Goal: Task Accomplishment & Management: Manage account settings

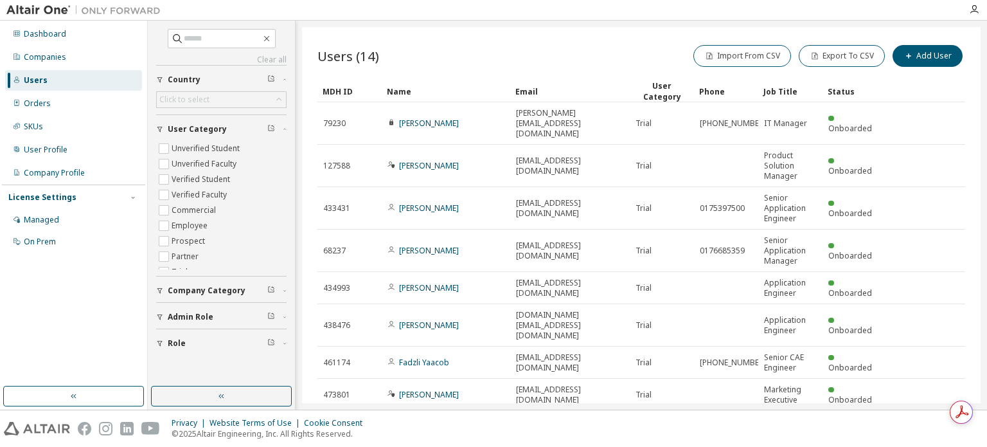
scroll to position [41, 0]
click at [971, 4] on icon "button" at bounding box center [974, 9] width 10 height 10
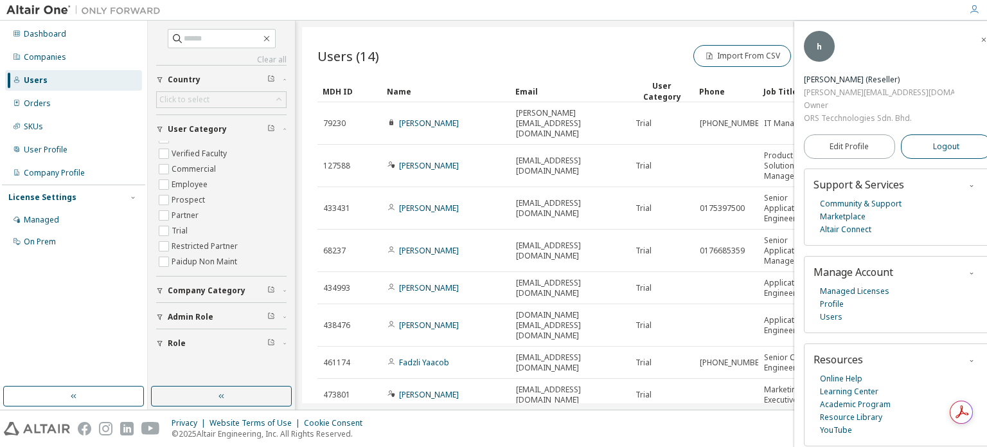
click at [942, 140] on span "Logout" at bounding box center [946, 146] width 26 height 13
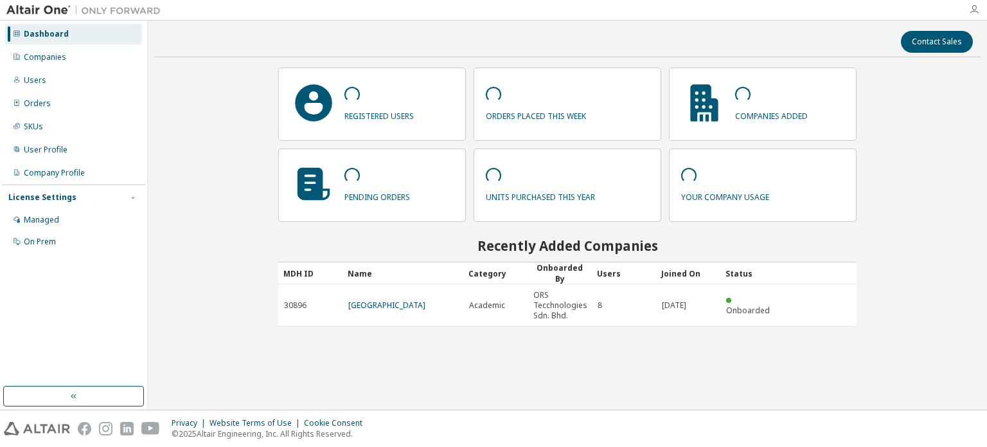
click at [974, 8] on icon "button" at bounding box center [974, 9] width 10 height 10
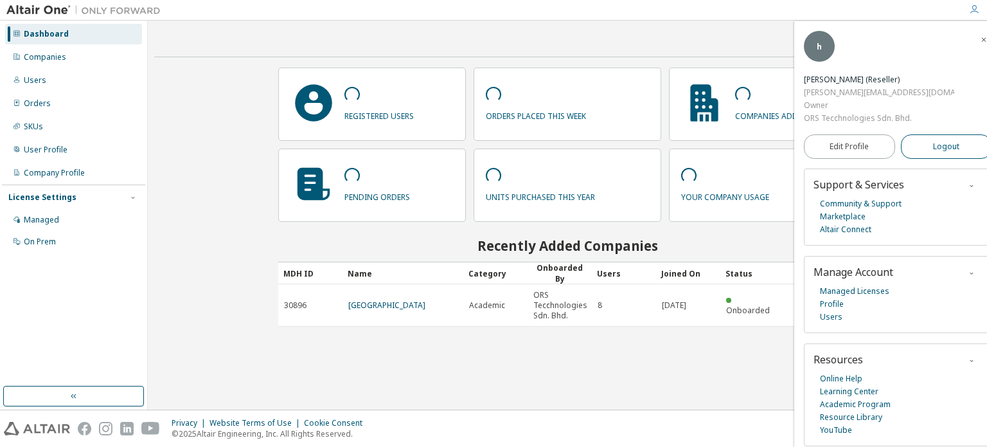
click at [949, 134] on button "Logout" at bounding box center [946, 146] width 91 height 24
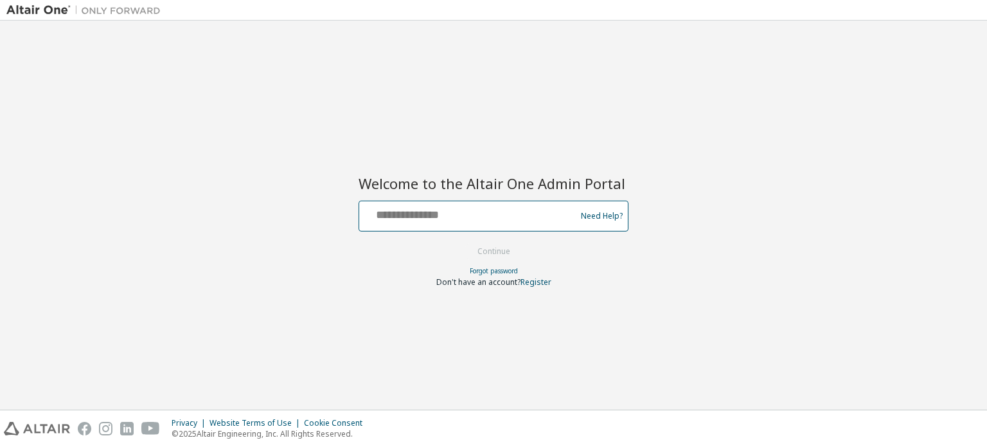
click at [389, 216] on input "text" at bounding box center [469, 213] width 210 height 19
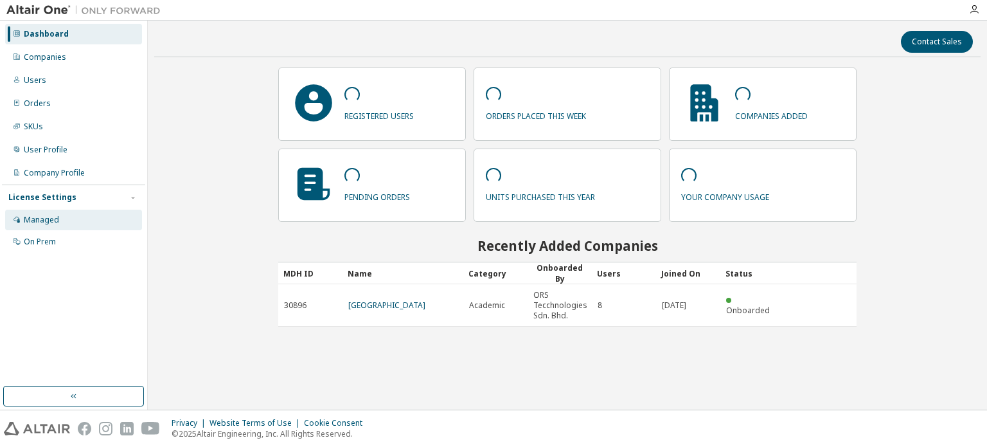
click at [55, 223] on div "Managed" at bounding box center [41, 220] width 35 height 10
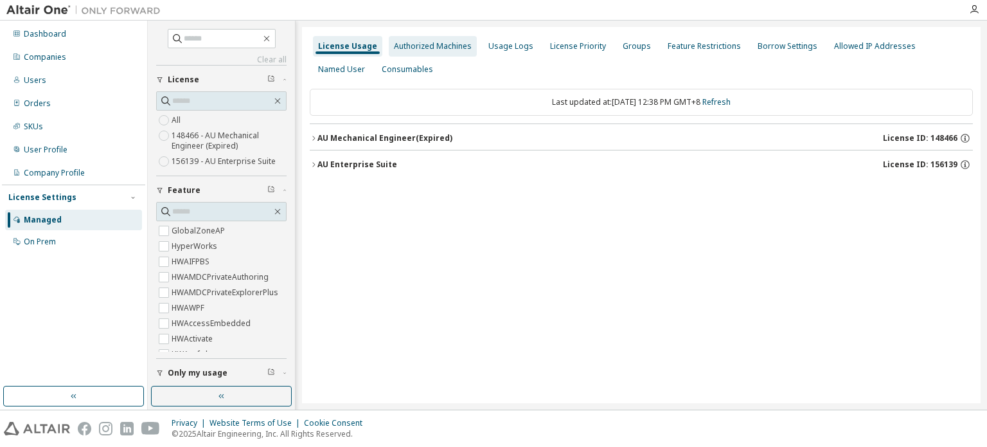
click at [446, 46] on div "Authorized Machines" at bounding box center [433, 46] width 78 height 10
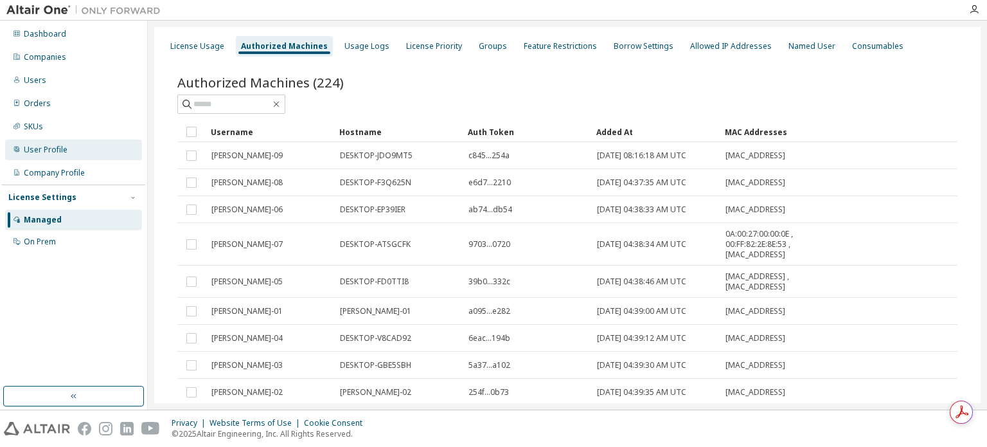
click at [57, 152] on div "User Profile" at bounding box center [46, 150] width 44 height 10
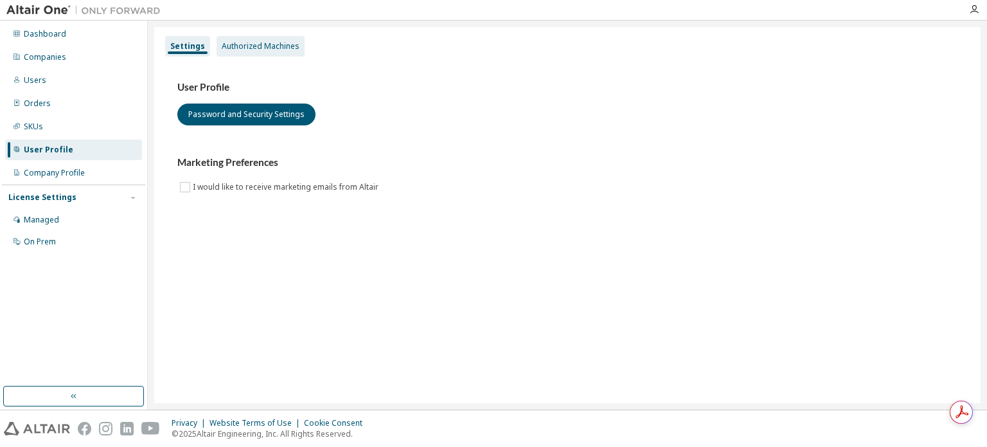
click at [270, 46] on div "Authorized Machines" at bounding box center [261, 46] width 78 height 10
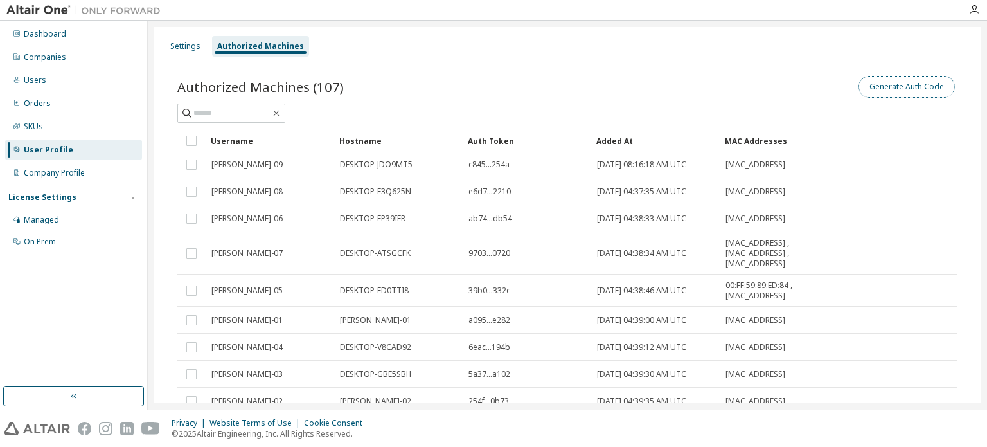
click at [895, 89] on button "Generate Auth Code" at bounding box center [907, 87] width 96 height 22
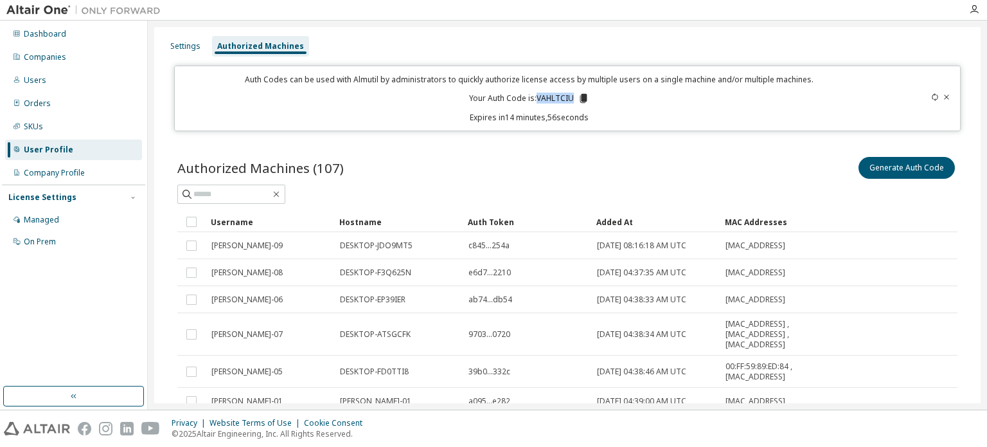
drag, startPoint x: 533, startPoint y: 97, endPoint x: 570, endPoint y: 94, distance: 37.4
click at [570, 94] on p "Your Auth Code is: VAHLTCIU" at bounding box center [529, 99] width 120 height 12
